Goal: Transaction & Acquisition: Purchase product/service

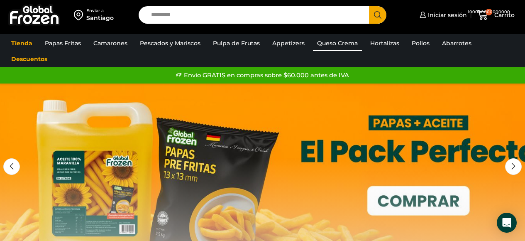
click at [328, 45] on link "Queso Crema" at bounding box center [337, 43] width 49 height 16
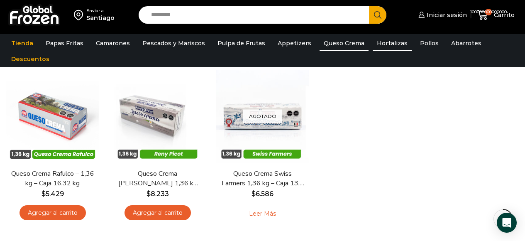
click at [382, 43] on link "Hortalizas" at bounding box center [392, 43] width 39 height 16
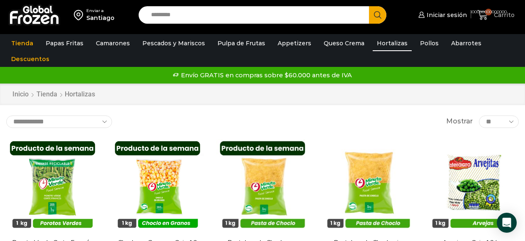
click at [485, 13] on span "100000000000000" at bounding box center [488, 12] width 7 height 7
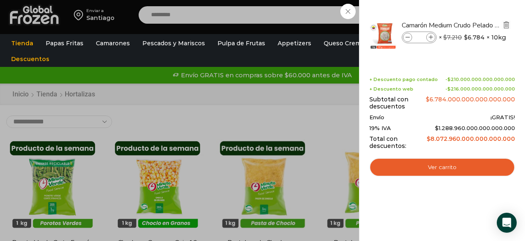
click at [504, 24] on img "Eliminar Camarón Medium Crudo Pelado sin Vena - Silver - Caja 10 kg del carrito" at bounding box center [506, 24] width 7 height 7
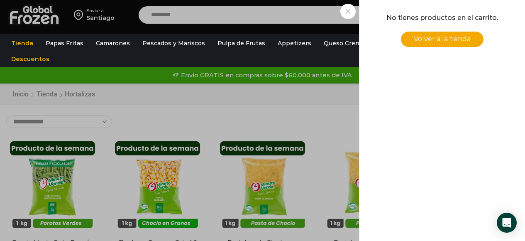
click at [475, 10] on div "0 Carrito 0 0 Shopping Cart No tienes productos en el carrito. Volver a la tien…" at bounding box center [496, 15] width 42 height 20
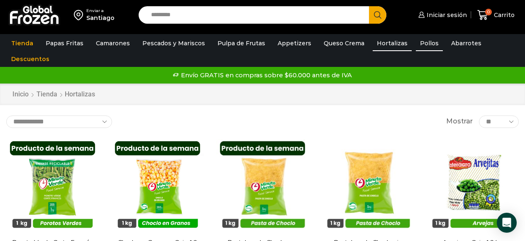
click at [416, 45] on link "Pollos" at bounding box center [429, 43] width 27 height 16
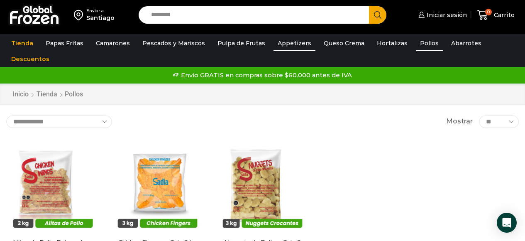
click at [281, 43] on link "Appetizers" at bounding box center [295, 43] width 42 height 16
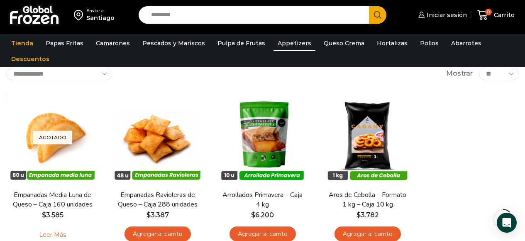
scroll to position [52, 0]
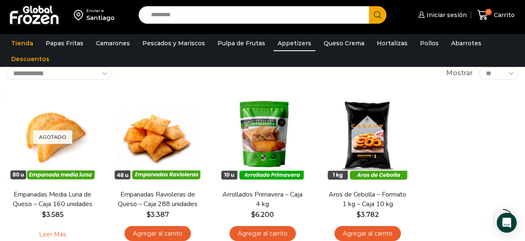
click at [24, 19] on img at bounding box center [34, 15] width 52 height 22
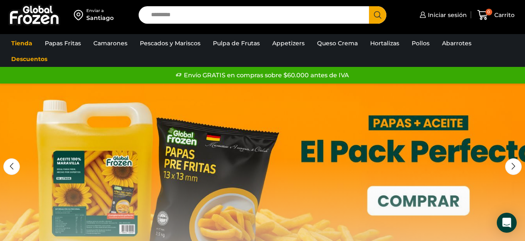
click at [268, 10] on input "Search input" at bounding box center [256, 14] width 218 height 17
type input "*"
click at [369, 6] on button "Search" at bounding box center [377, 14] width 17 height 17
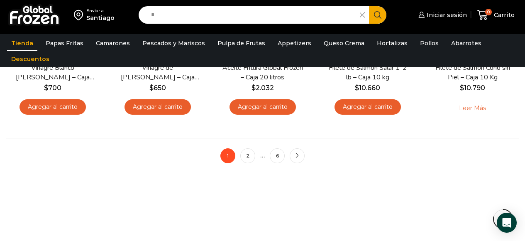
scroll to position [707, 0]
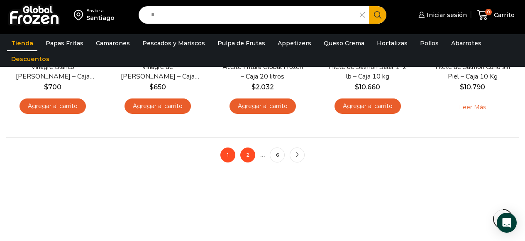
click at [249, 158] on link "2" at bounding box center [247, 154] width 15 height 15
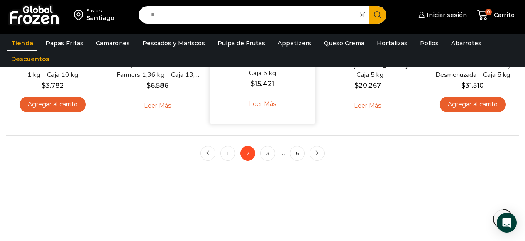
scroll to position [714, 0]
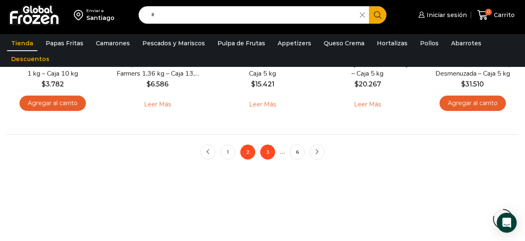
click at [265, 157] on link "3" at bounding box center [267, 151] width 15 height 15
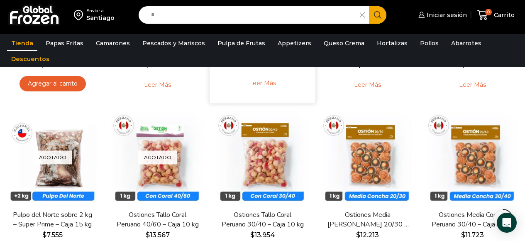
click at [267, 154] on img at bounding box center [262, 157] width 93 height 93
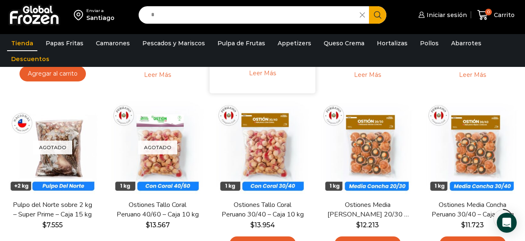
scroll to position [236, 0]
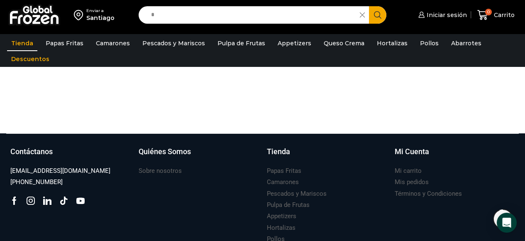
scroll to position [833, 0]
